Goal: Information Seeking & Learning: Learn about a topic

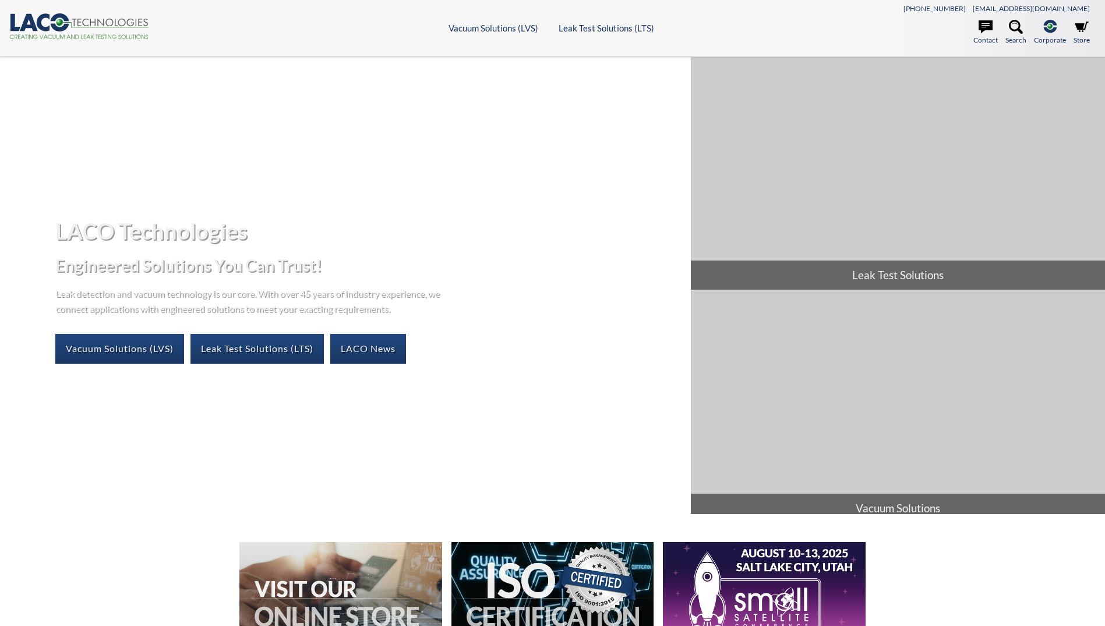
select select "Language Translate Widget"
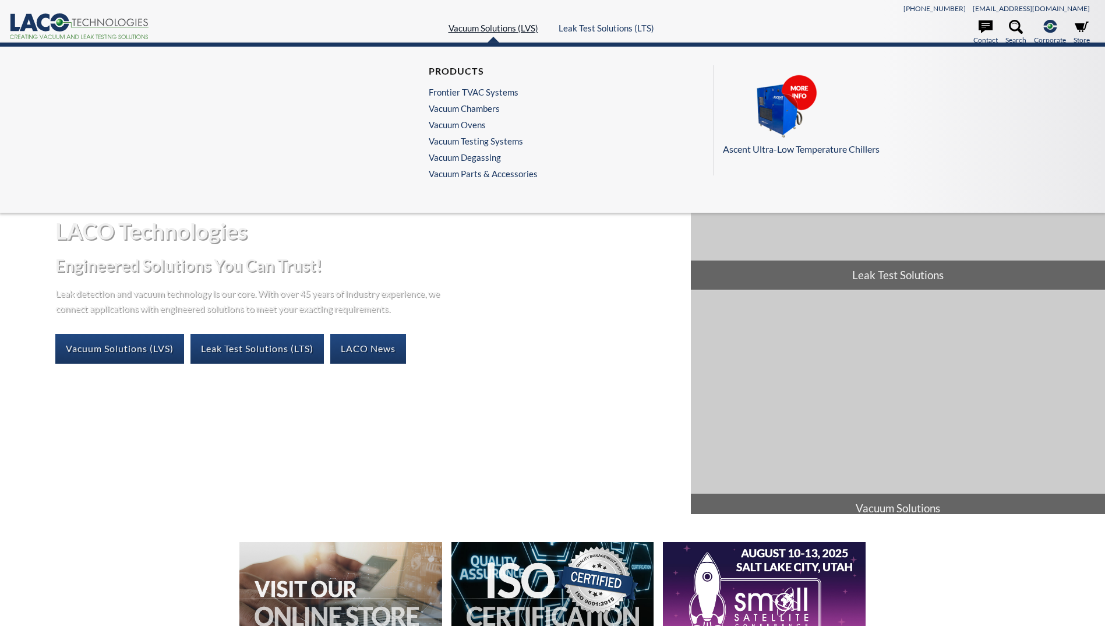
click at [502, 27] on link "Vacuum Solutions (LVS)" at bounding box center [494, 28] width 90 height 10
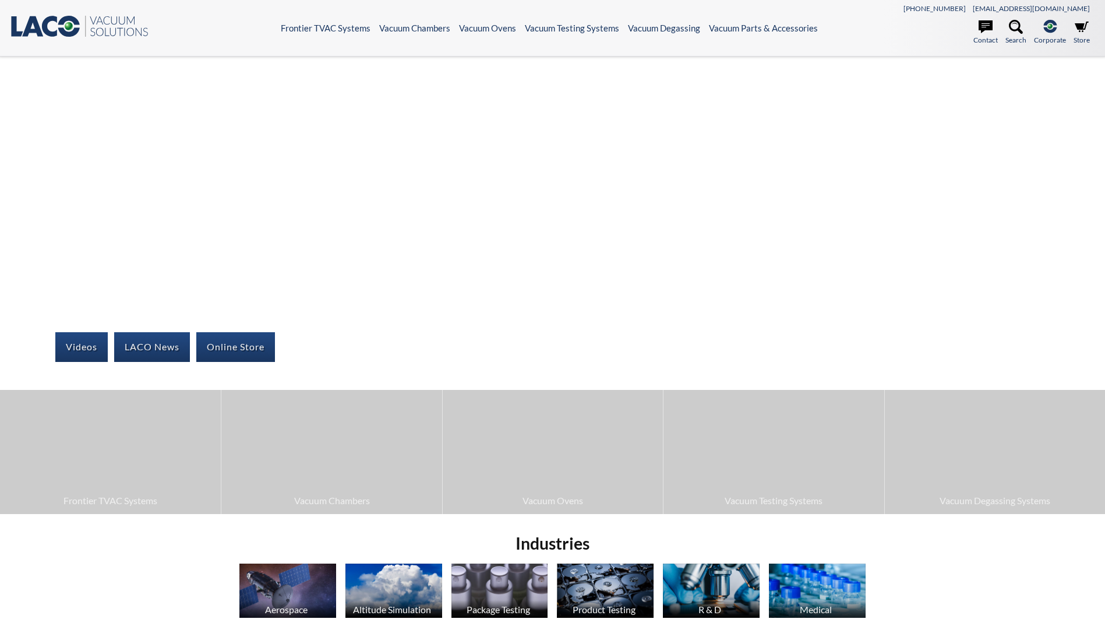
select select "Language Translate Widget"
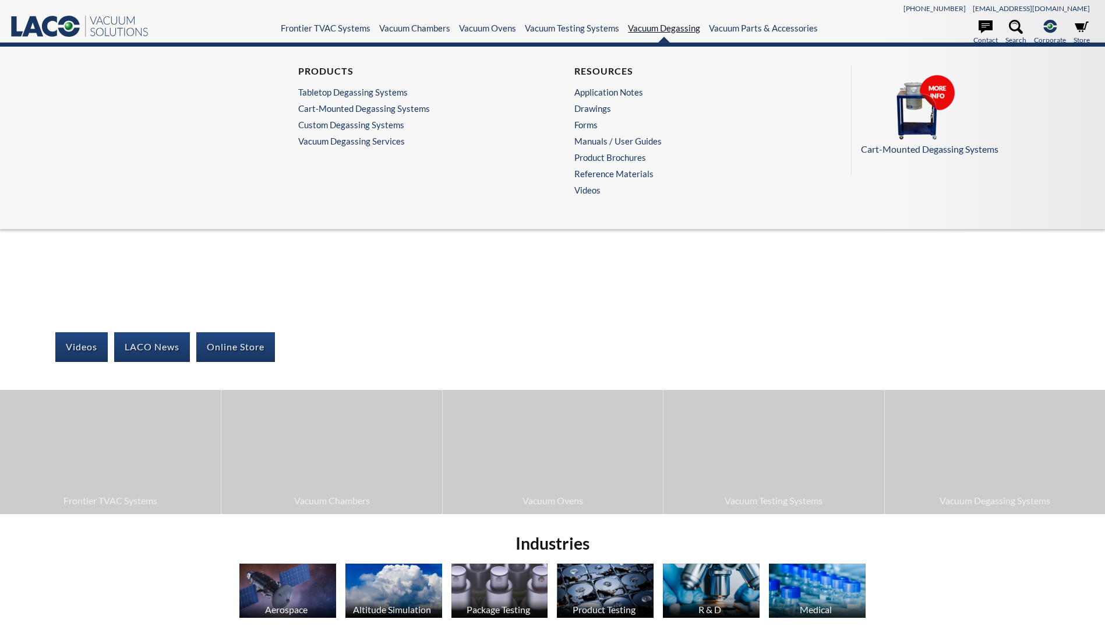
click at [642, 30] on link "Vacuum Degassing" at bounding box center [664, 28] width 72 height 10
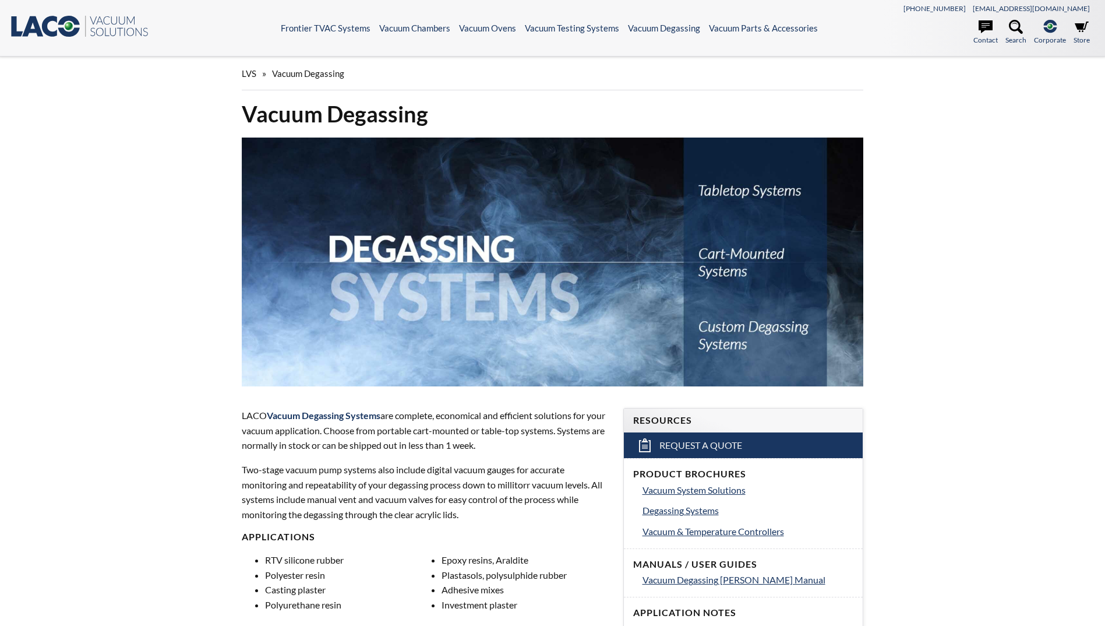
select select "Language Translate Widget"
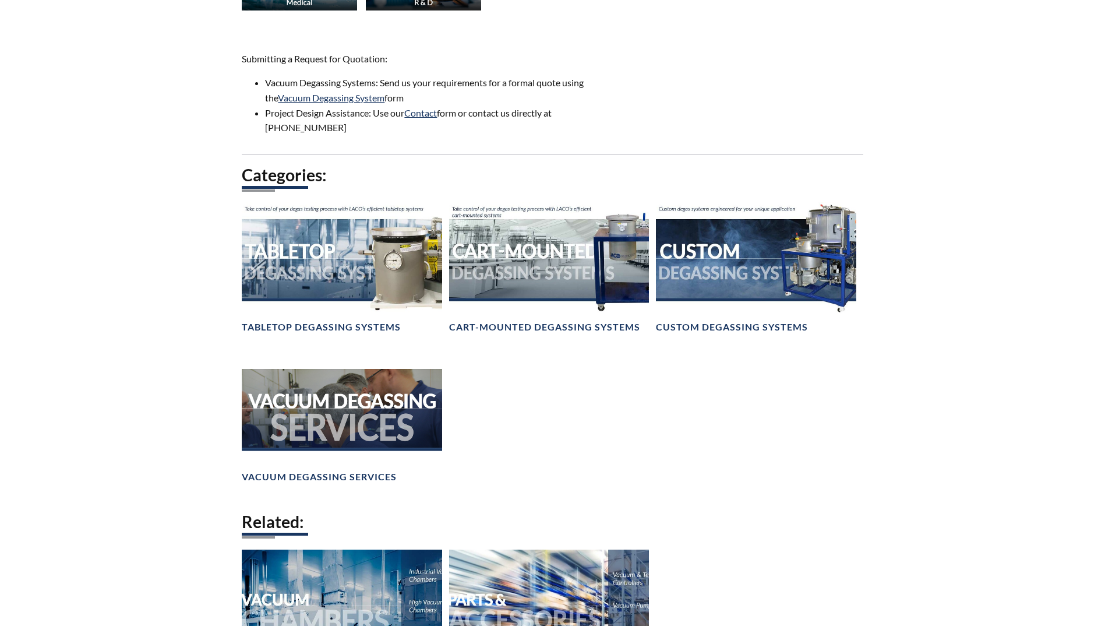
scroll to position [757, 0]
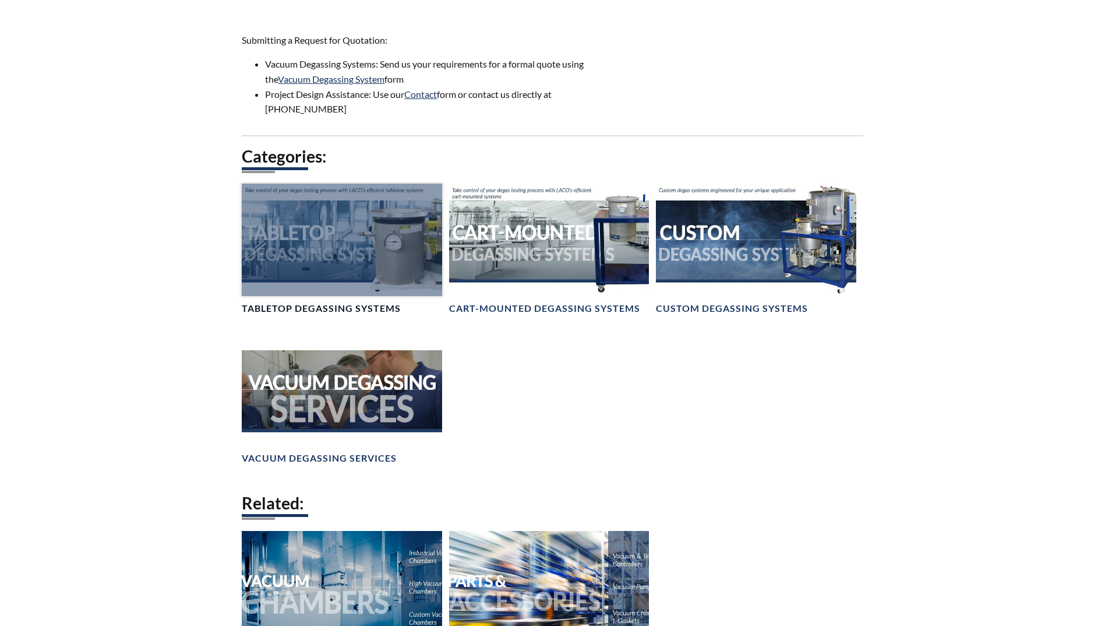
click at [380, 309] on h4 "Tabletop Degassing Systems" at bounding box center [321, 308] width 159 height 12
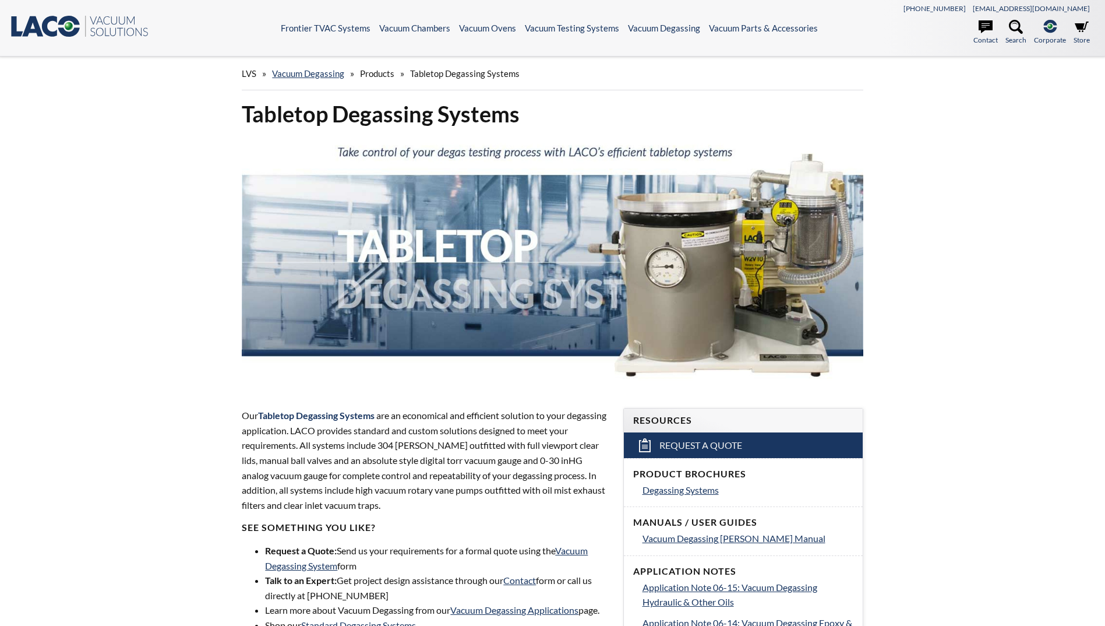
select select "Language Translate Widget"
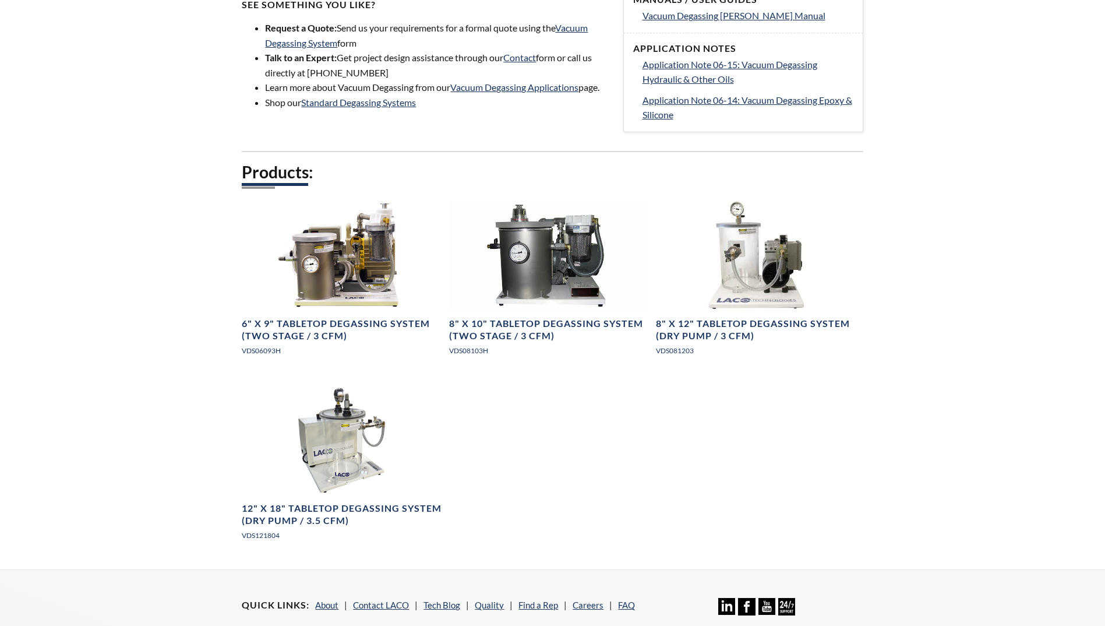
scroll to position [524, 0]
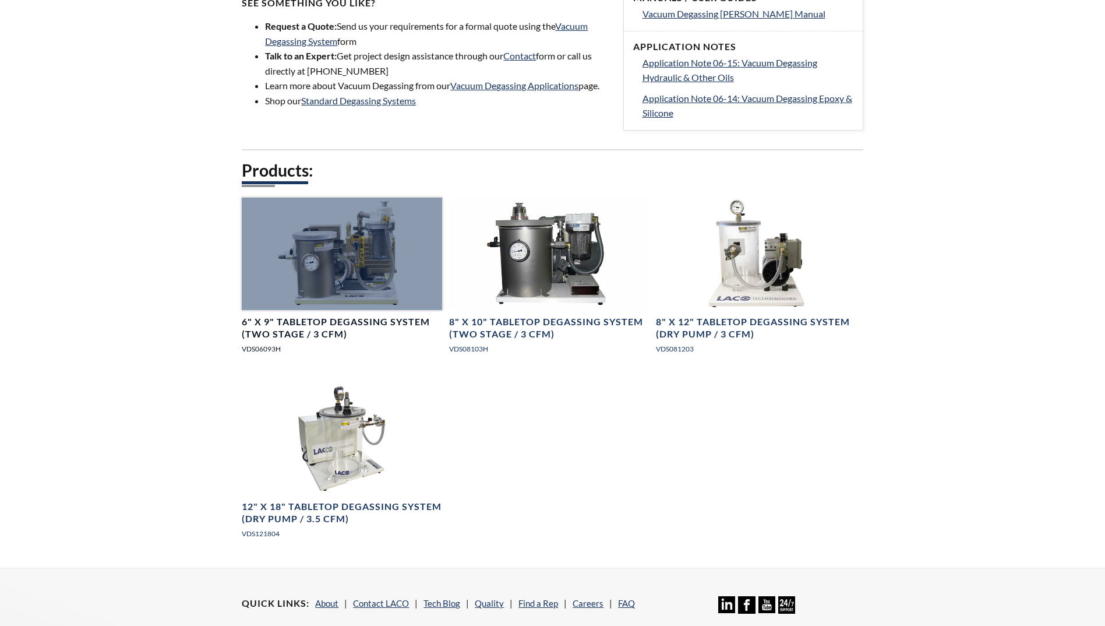
click at [359, 318] on h4 "6" X 9" Tabletop Degassing System (Two Stage / 3 CFM)" at bounding box center [342, 328] width 200 height 24
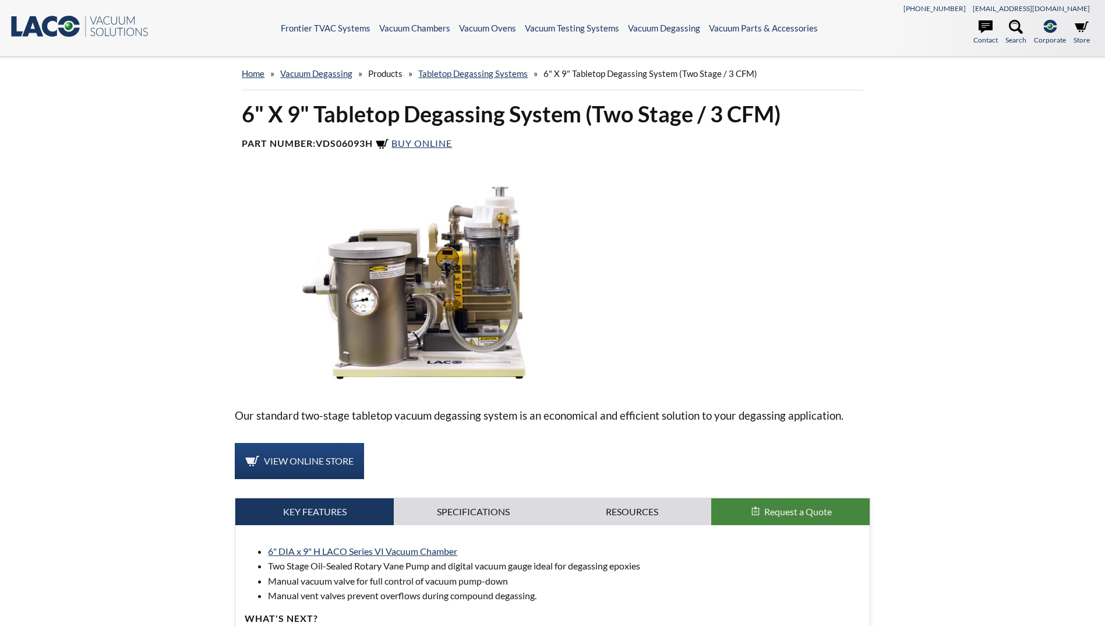
select select "Language Translate Widget"
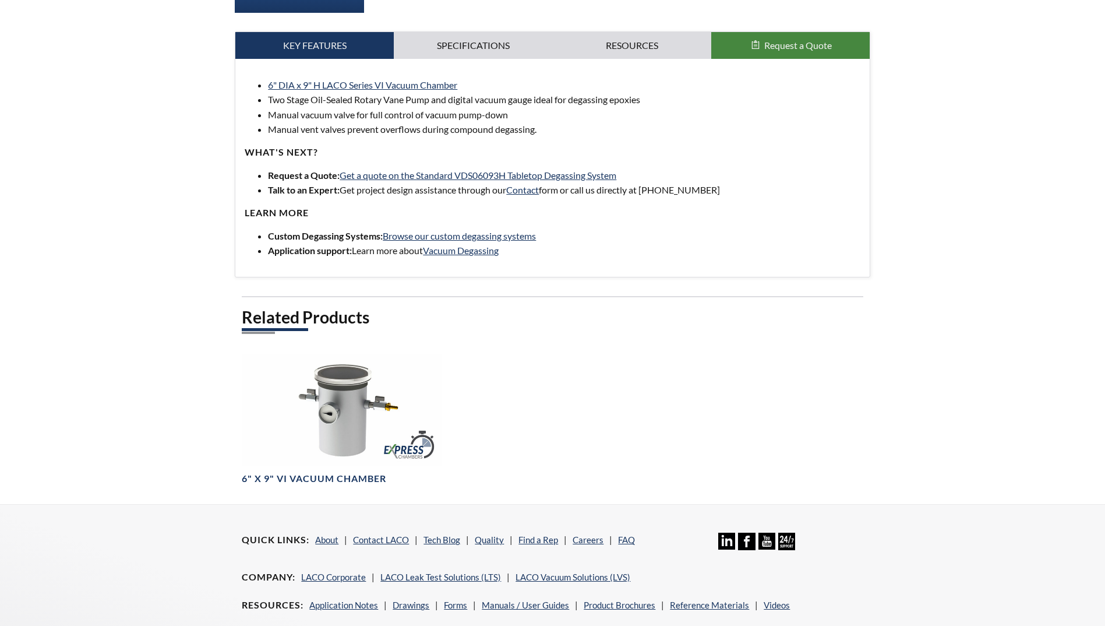
scroll to position [524, 0]
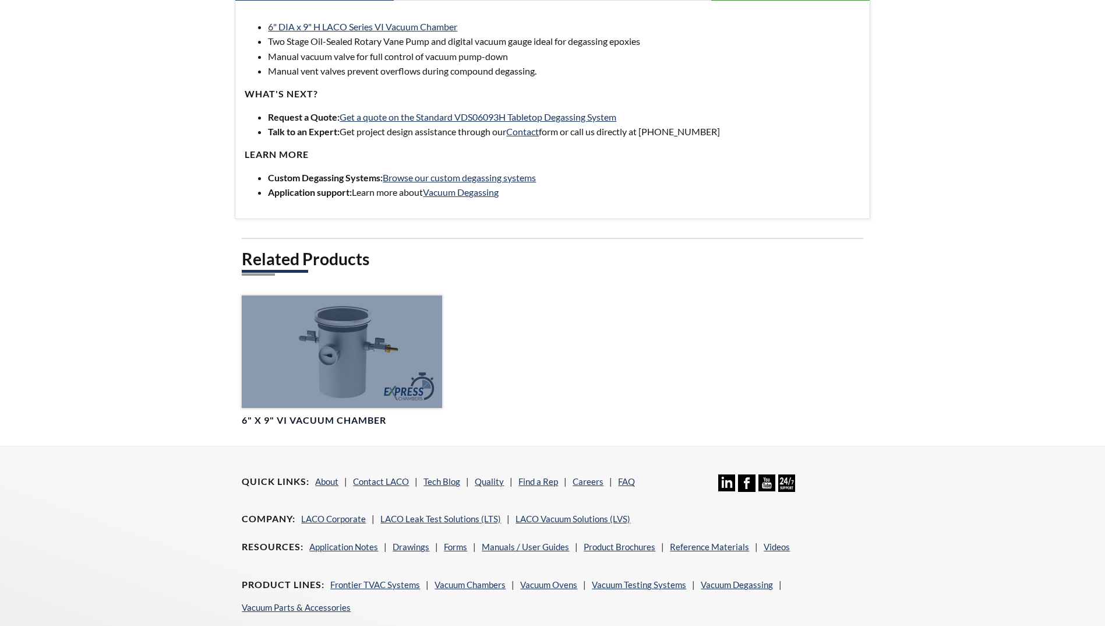
click at [341, 420] on h4 "6" X 9" VI Vacuum Chamber" at bounding box center [314, 420] width 144 height 12
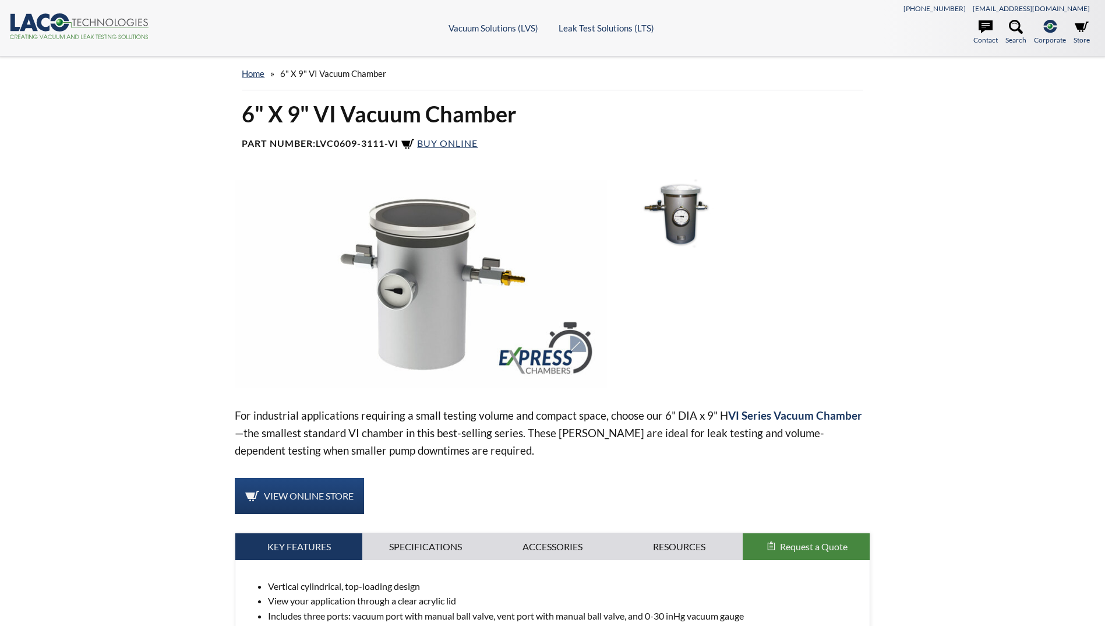
select select "Language Translate Widget"
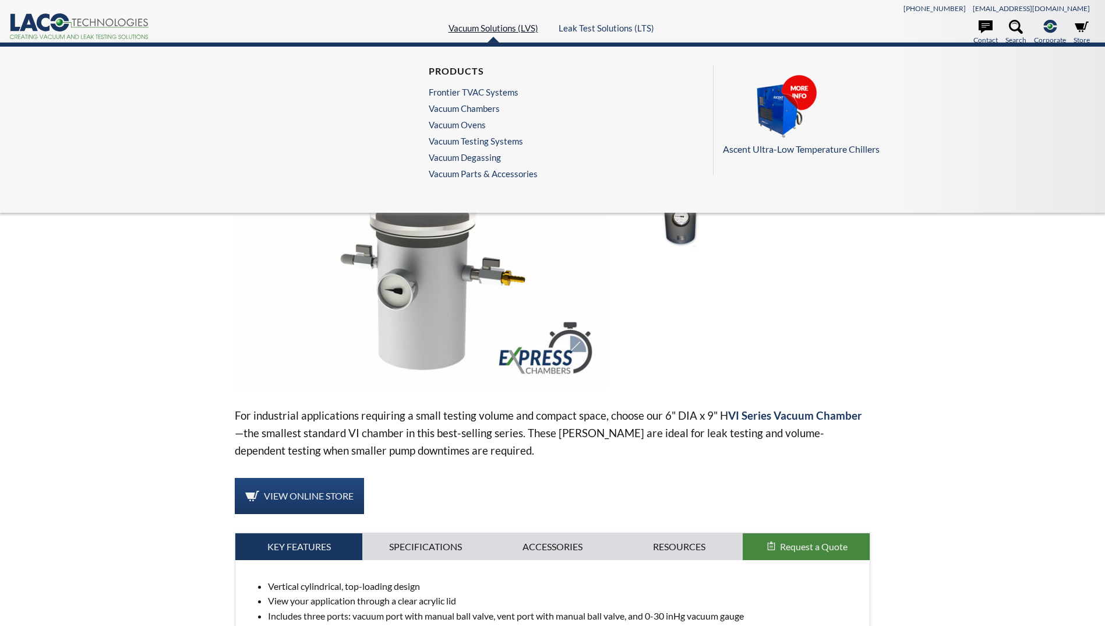
click at [499, 31] on link "Vacuum Solutions (LVS)" at bounding box center [494, 28] width 90 height 10
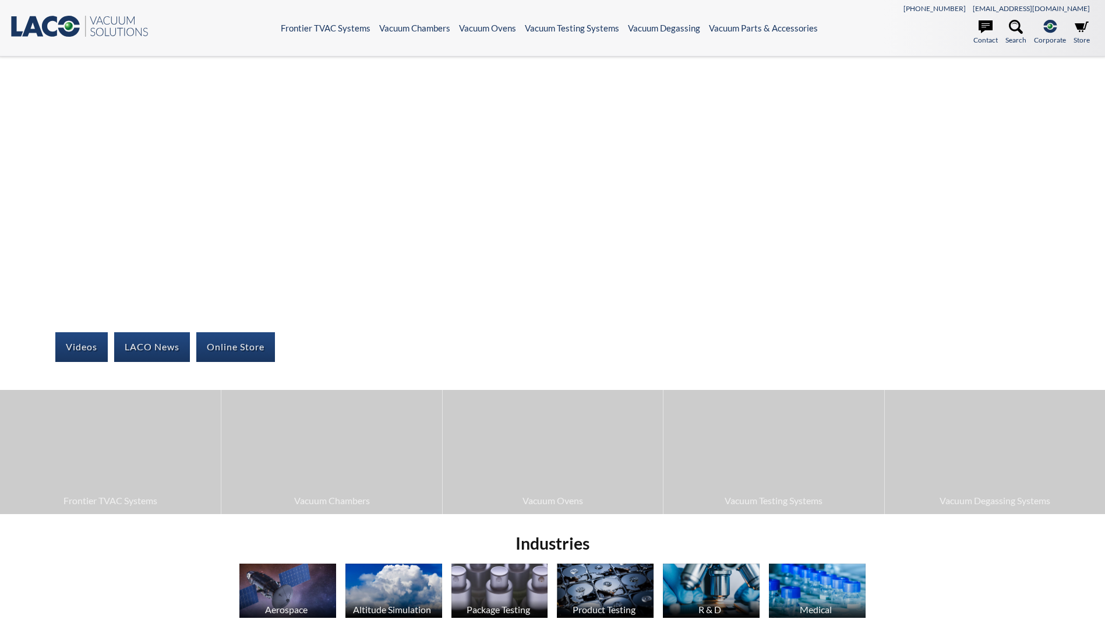
select select "Language Translate Widget"
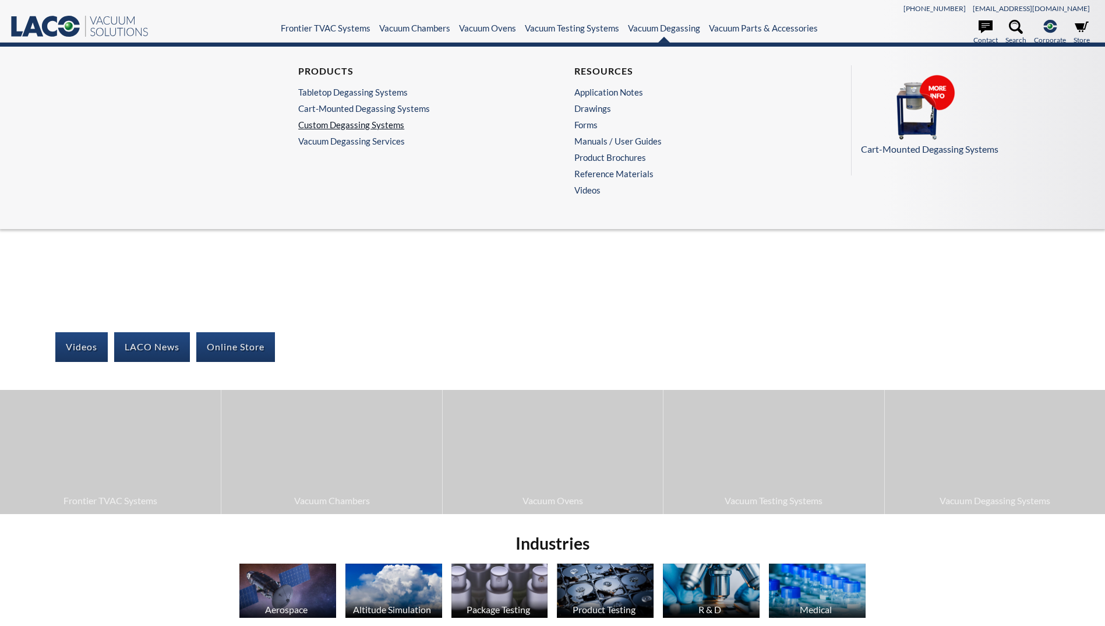
click at [386, 125] on link "Custom Degassing Systems" at bounding box center [411, 124] width 226 height 10
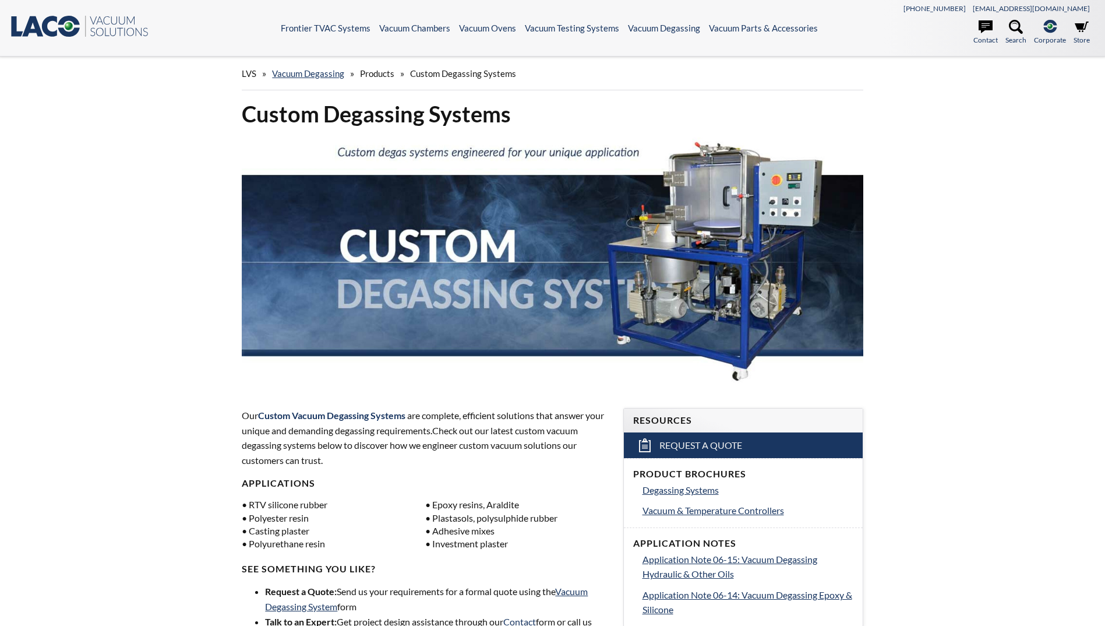
select select "Language Translate Widget"
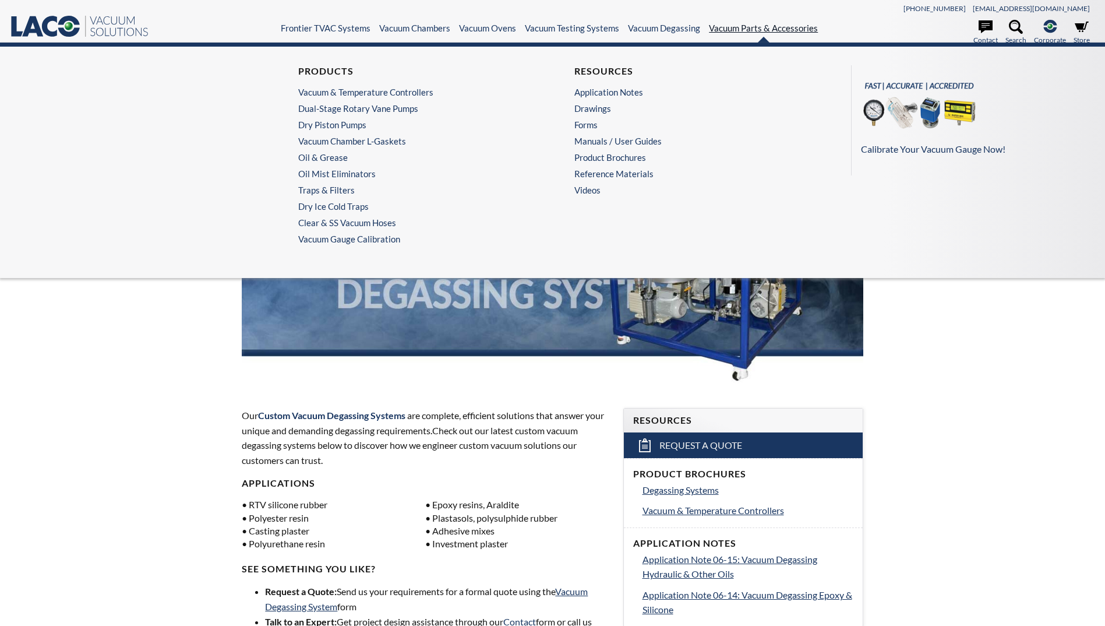
click at [733, 31] on link "Vacuum Parts & Accessories" at bounding box center [763, 28] width 109 height 10
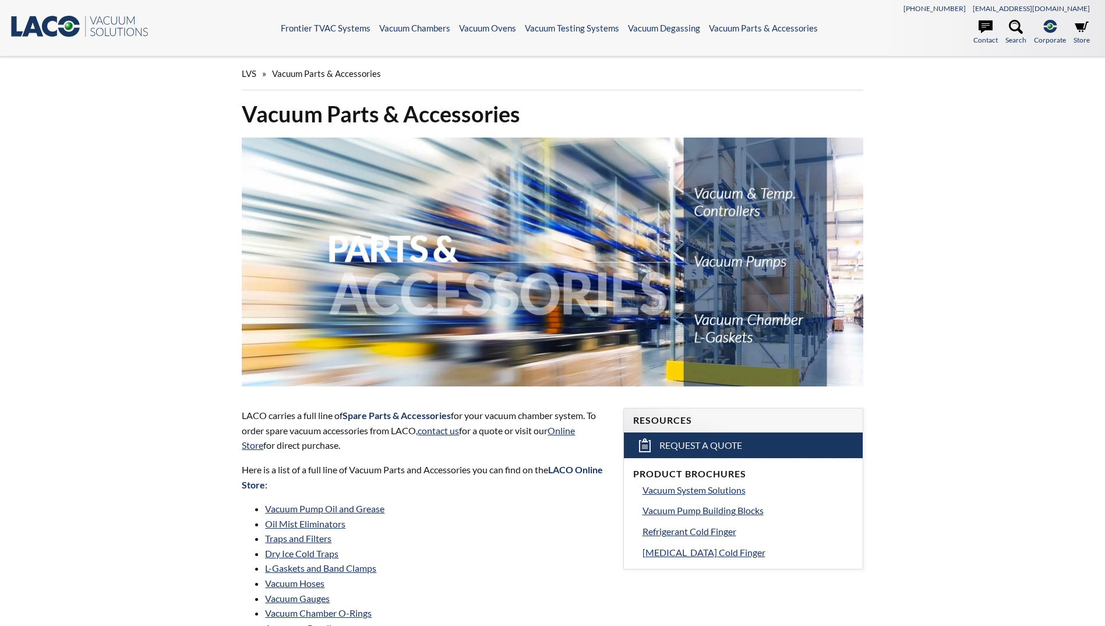
select select "Language Translate Widget"
